Goal: Information Seeking & Learning: Learn about a topic

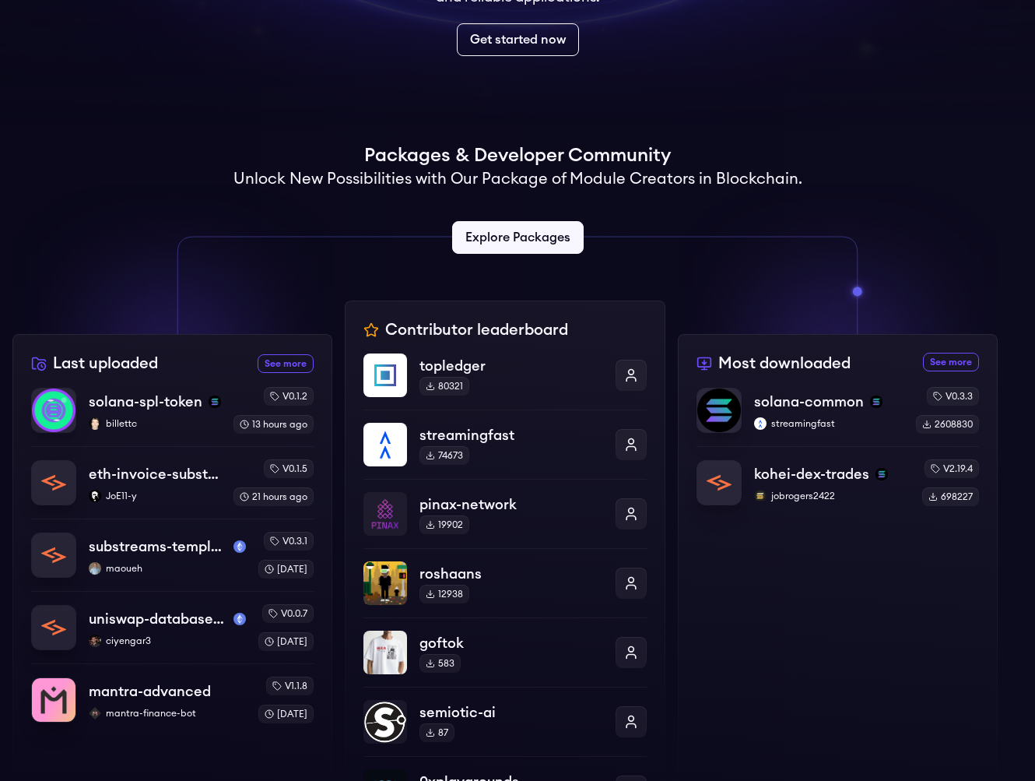
scroll to position [259, 0]
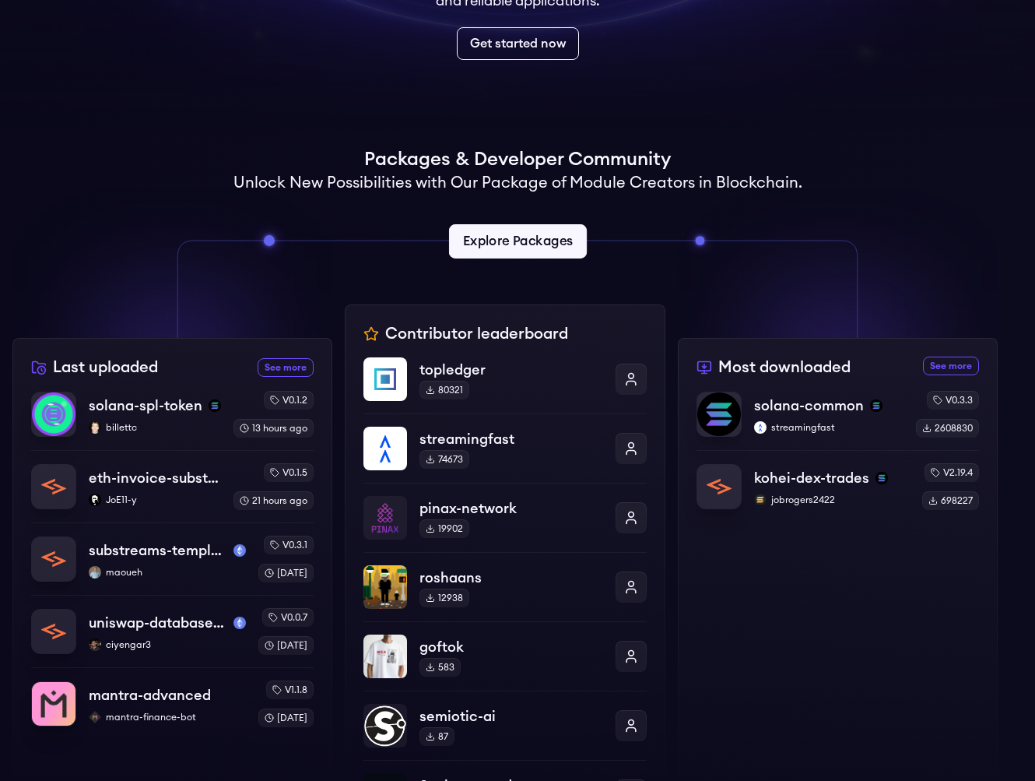
click at [553, 248] on link "Explore Packages" at bounding box center [517, 241] width 138 height 34
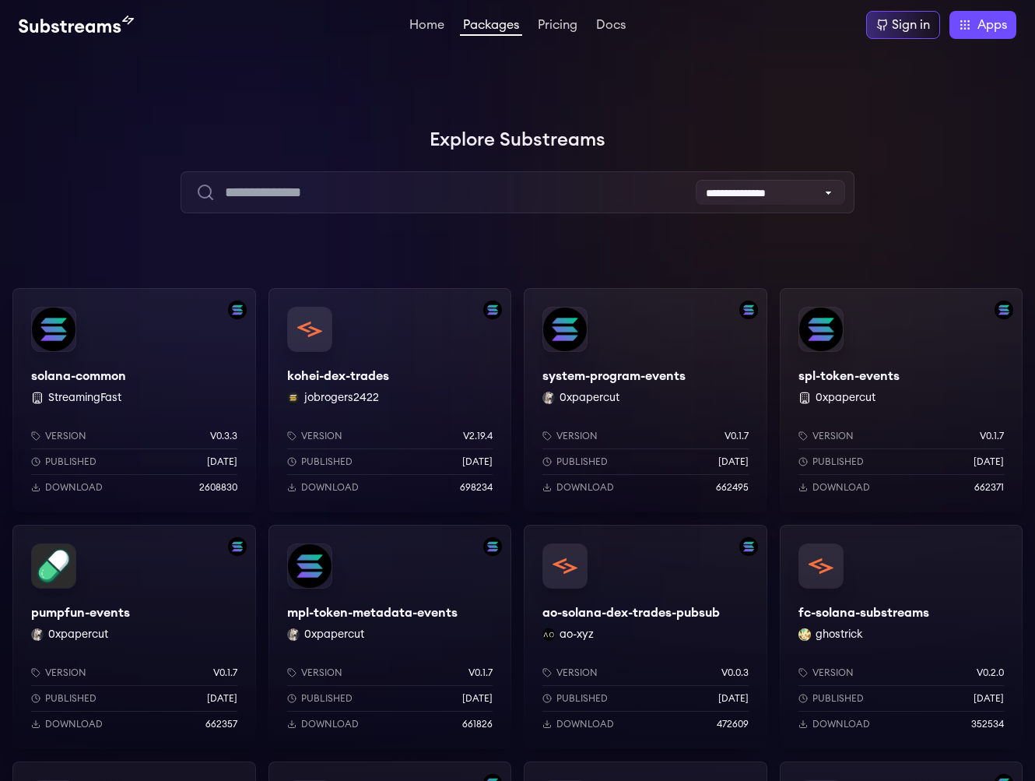
click at [339, 330] on div "kohei-dex-trades jobrogers2422 Version v2.19.4 Published [DATE] Download 698234" at bounding box center [391, 400] width 244 height 224
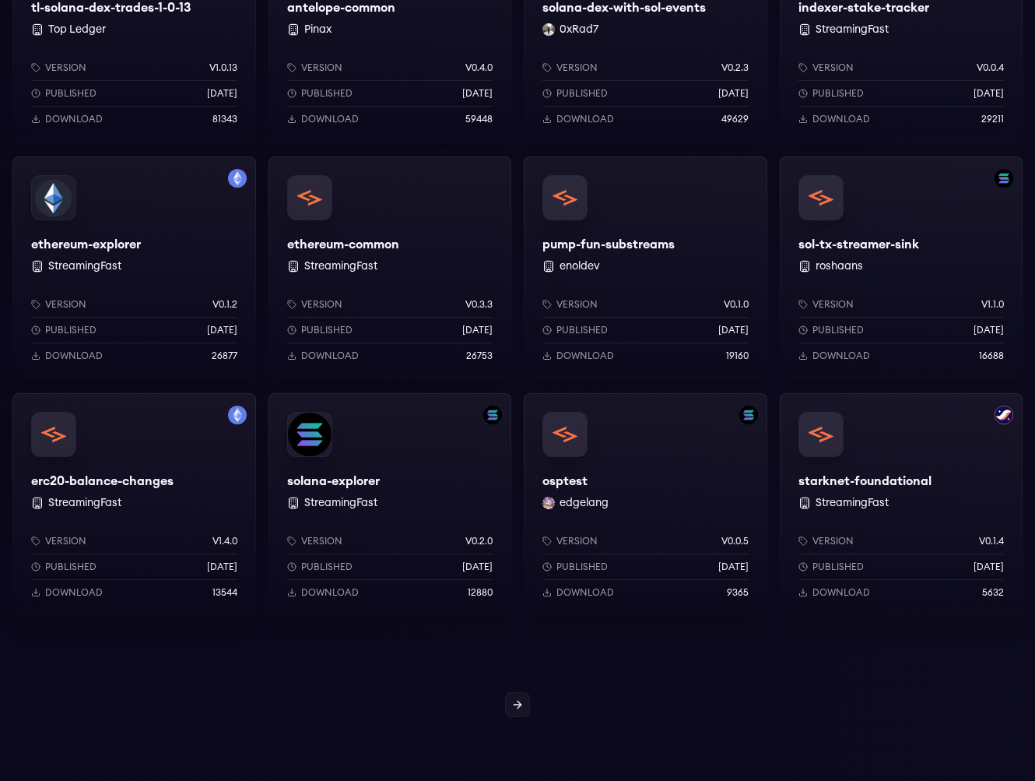
scroll to position [1121, 0]
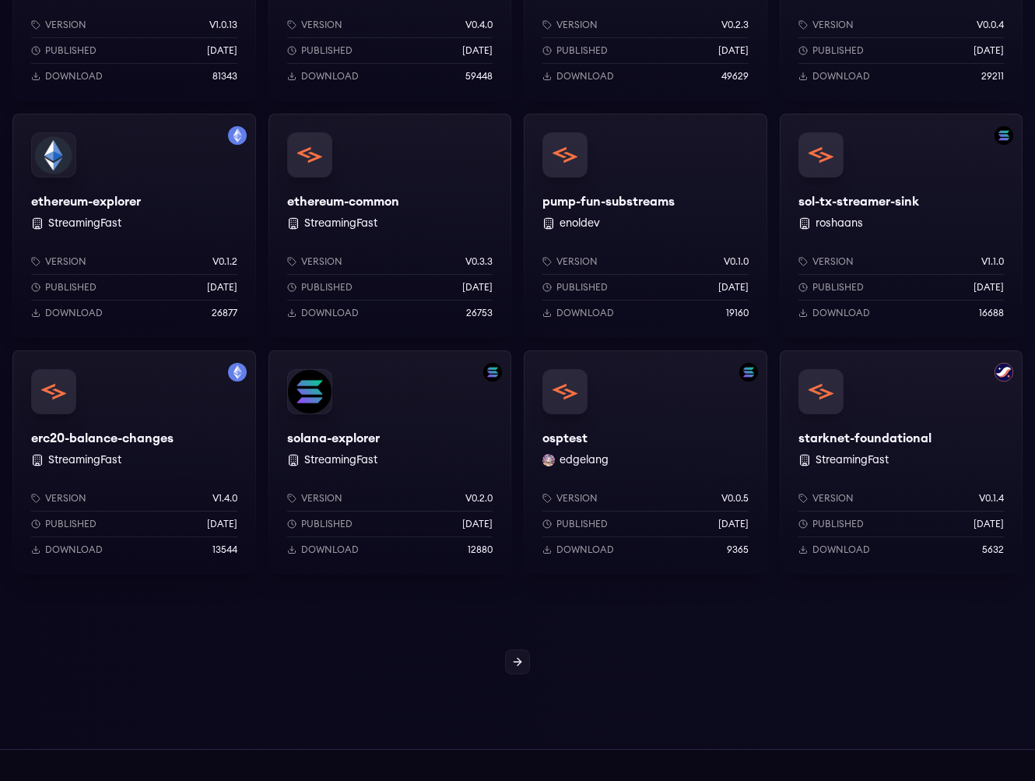
click at [339, 388] on div "solana-explorer StreamingFast Version v0.2.0 Published [DATE] Download 12880" at bounding box center [391, 462] width 244 height 224
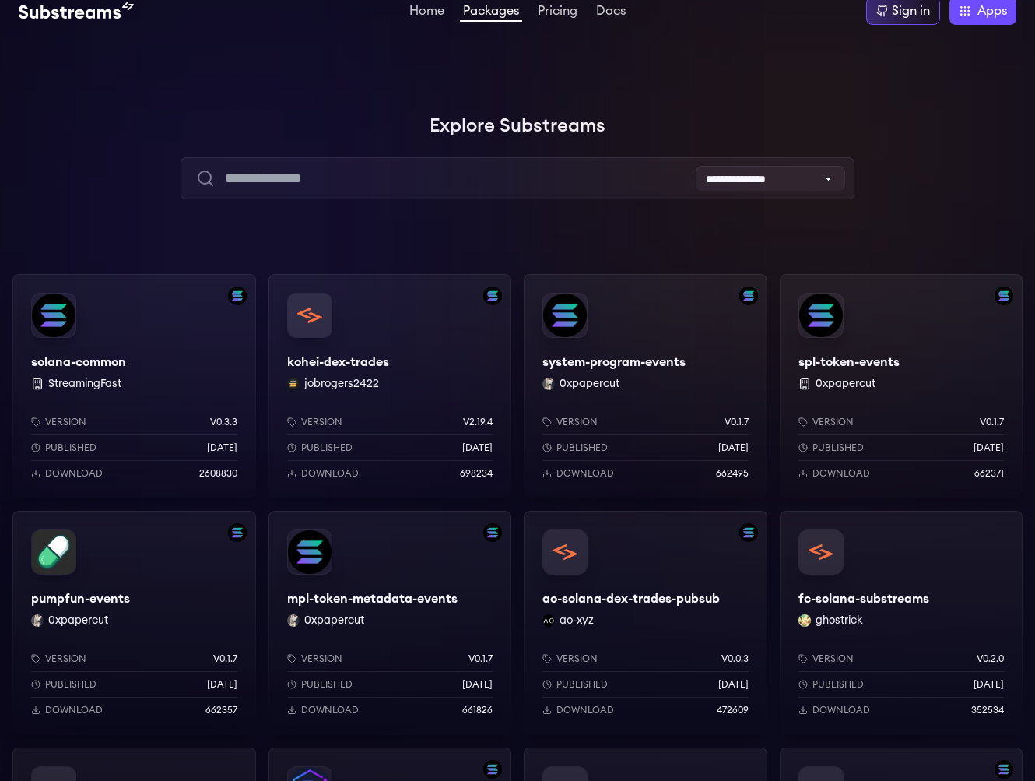
scroll to position [0, 0]
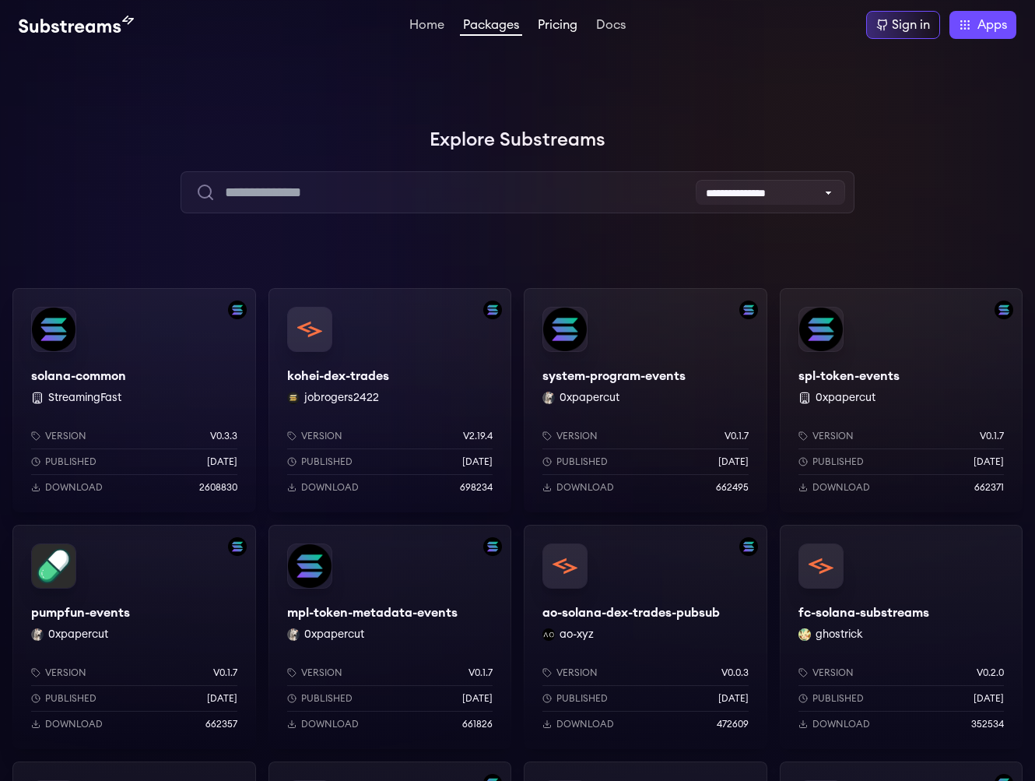
click at [561, 25] on link "Pricing" at bounding box center [558, 27] width 46 height 16
click at [611, 27] on link "Docs" at bounding box center [611, 27] width 36 height 16
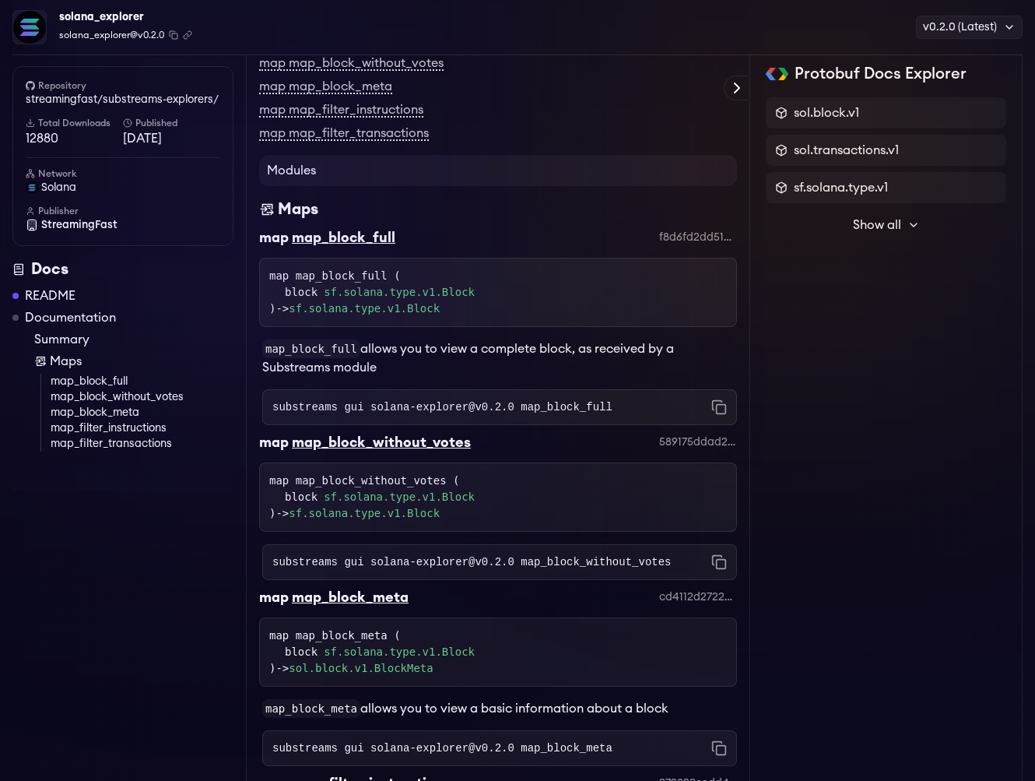
scroll to position [54, 0]
